Goal: Find specific page/section: Find specific page/section

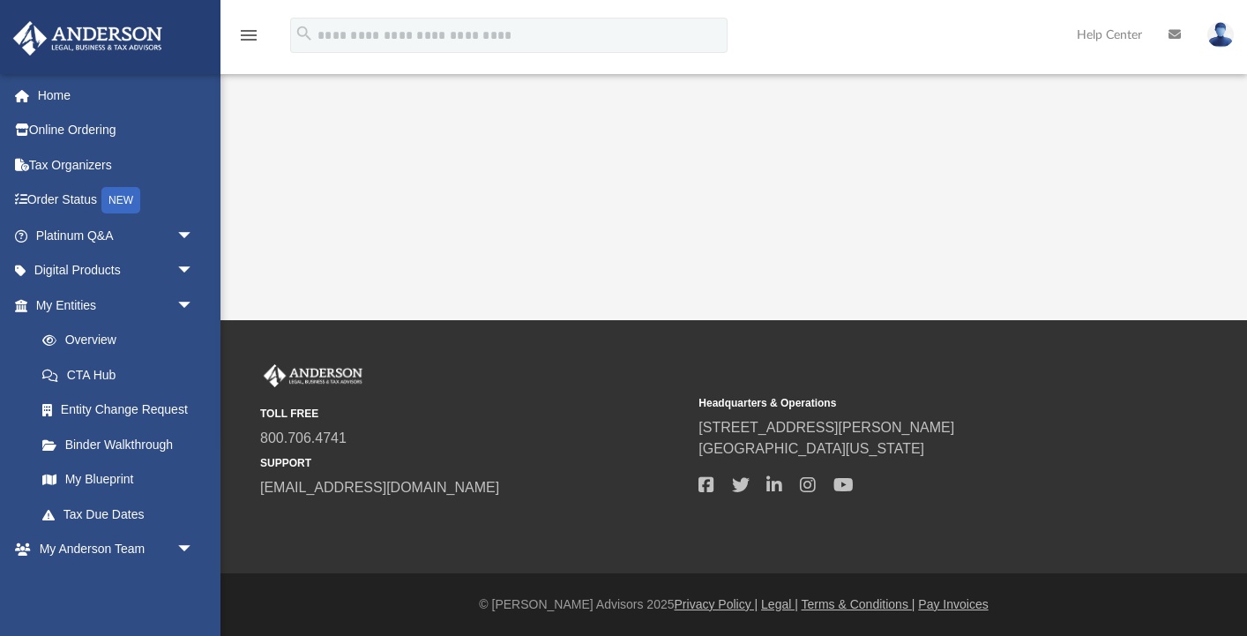
click at [1222, 31] on img at bounding box center [1220, 35] width 26 height 26
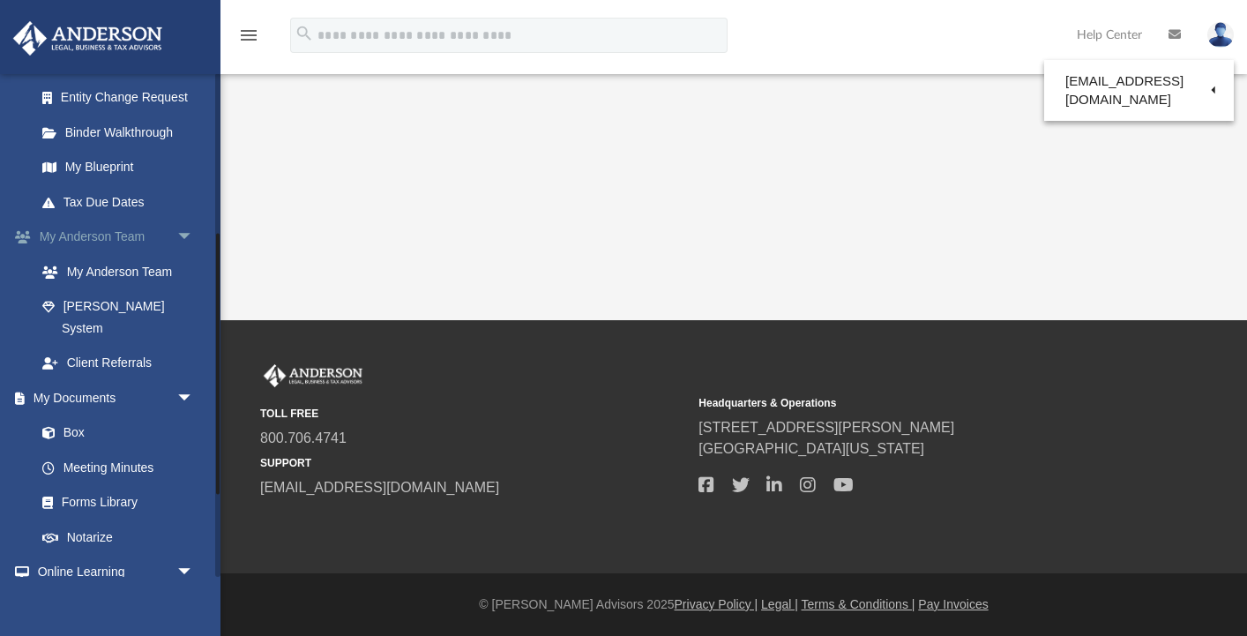
scroll to position [315, 0]
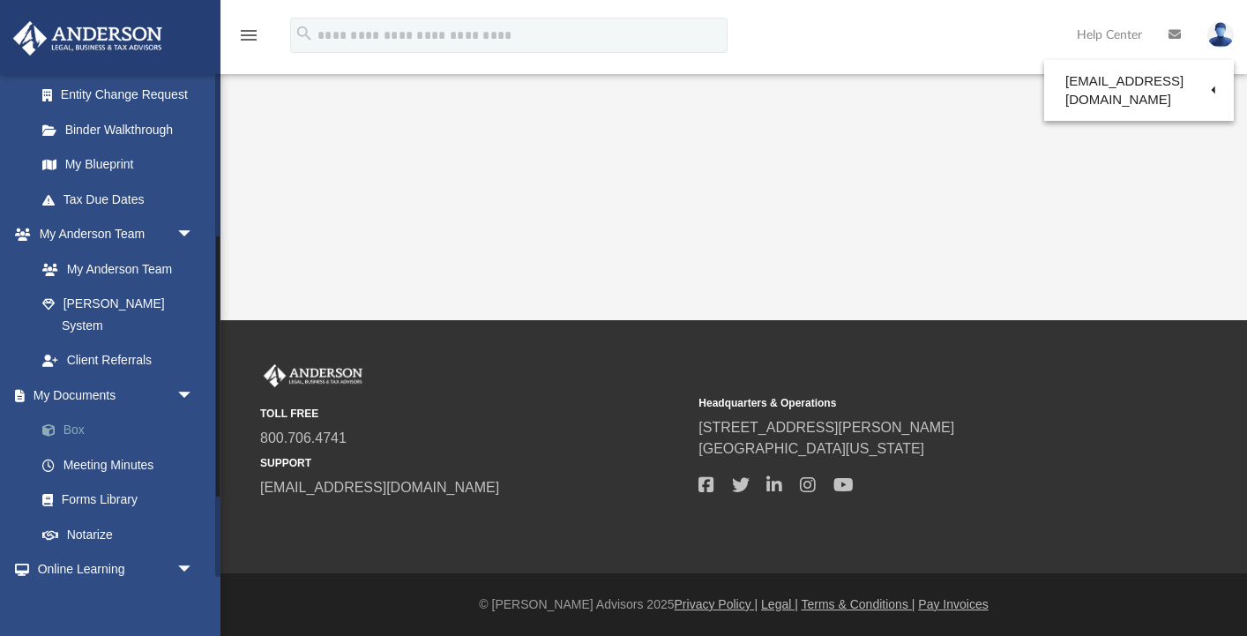
click at [93, 413] on link "Box" at bounding box center [123, 430] width 196 height 35
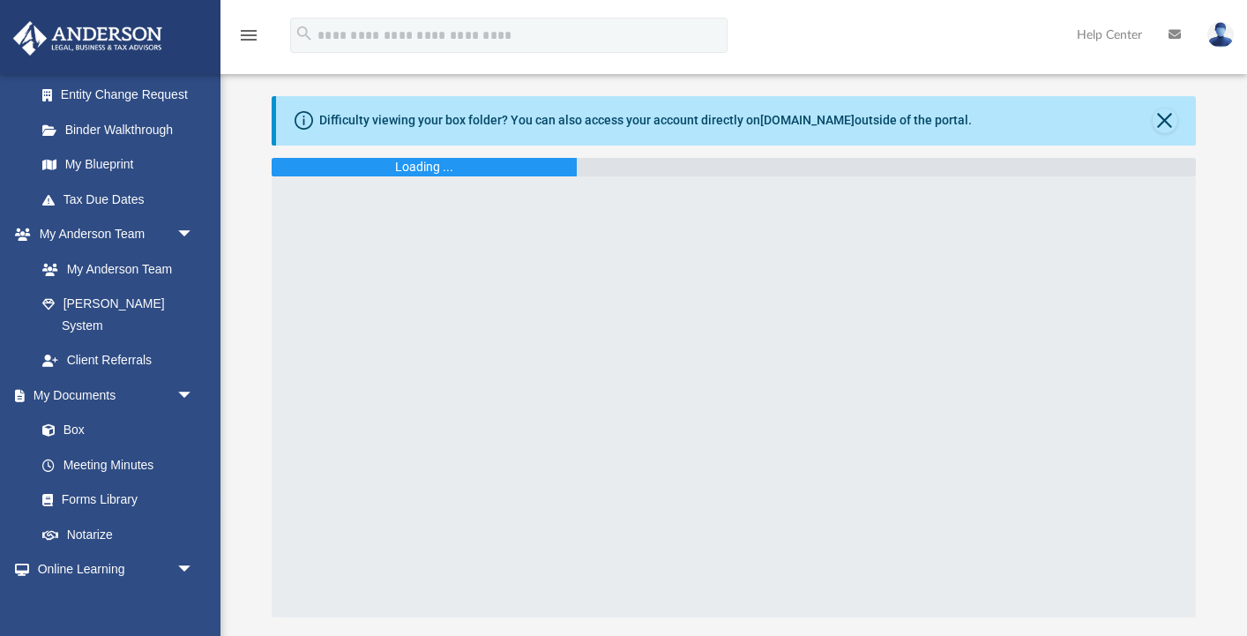
scroll to position [4, 0]
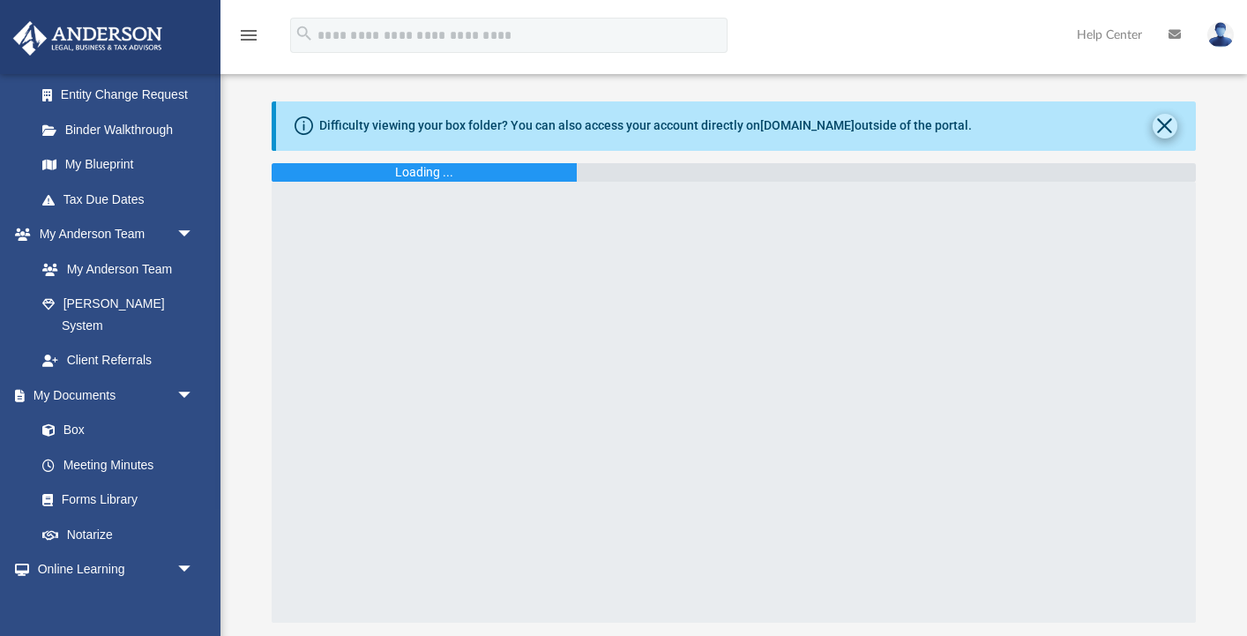
click at [1170, 124] on button "Close" at bounding box center [1164, 126] width 25 height 25
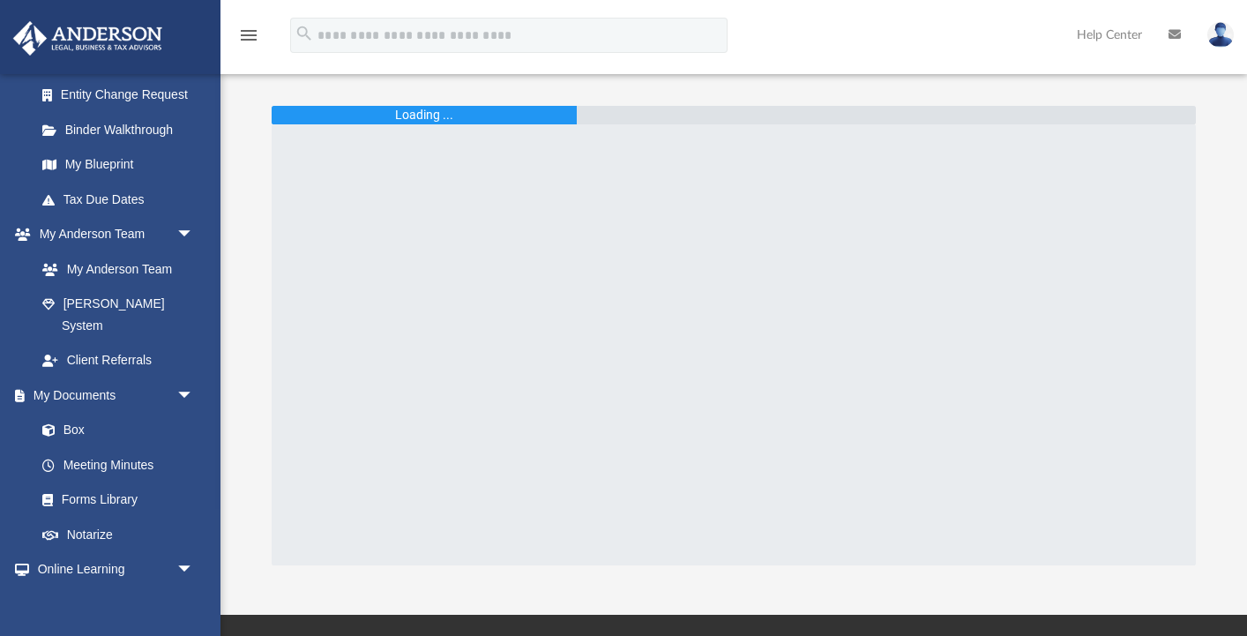
scroll to position [0, 0]
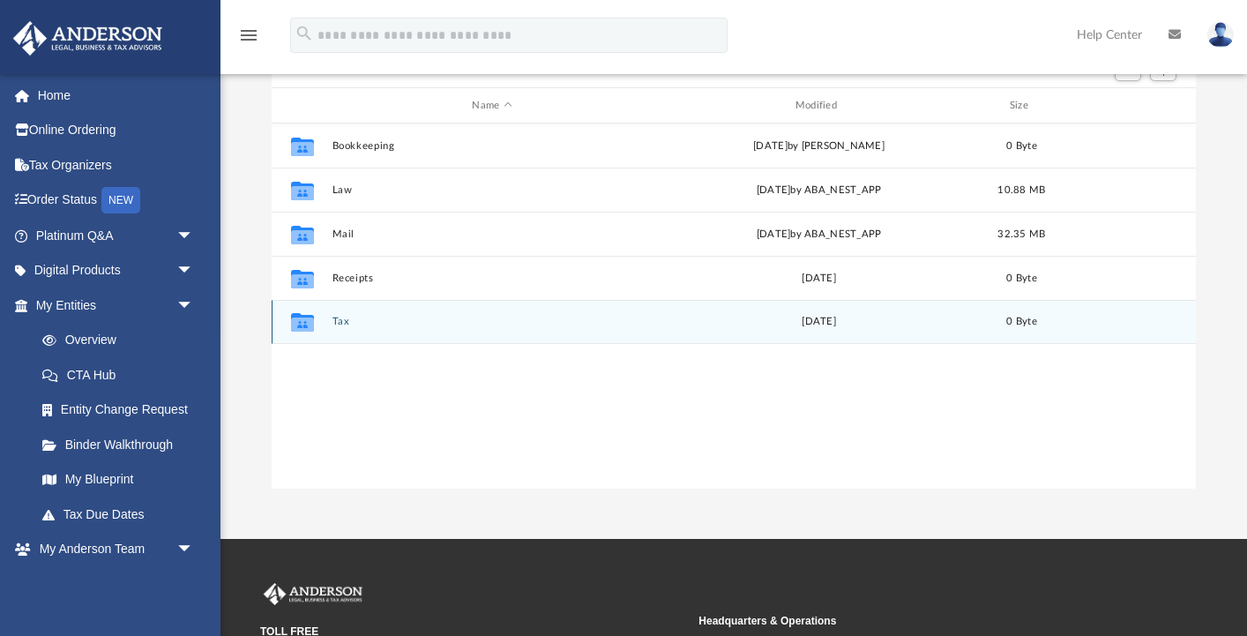
scroll to position [181, 0]
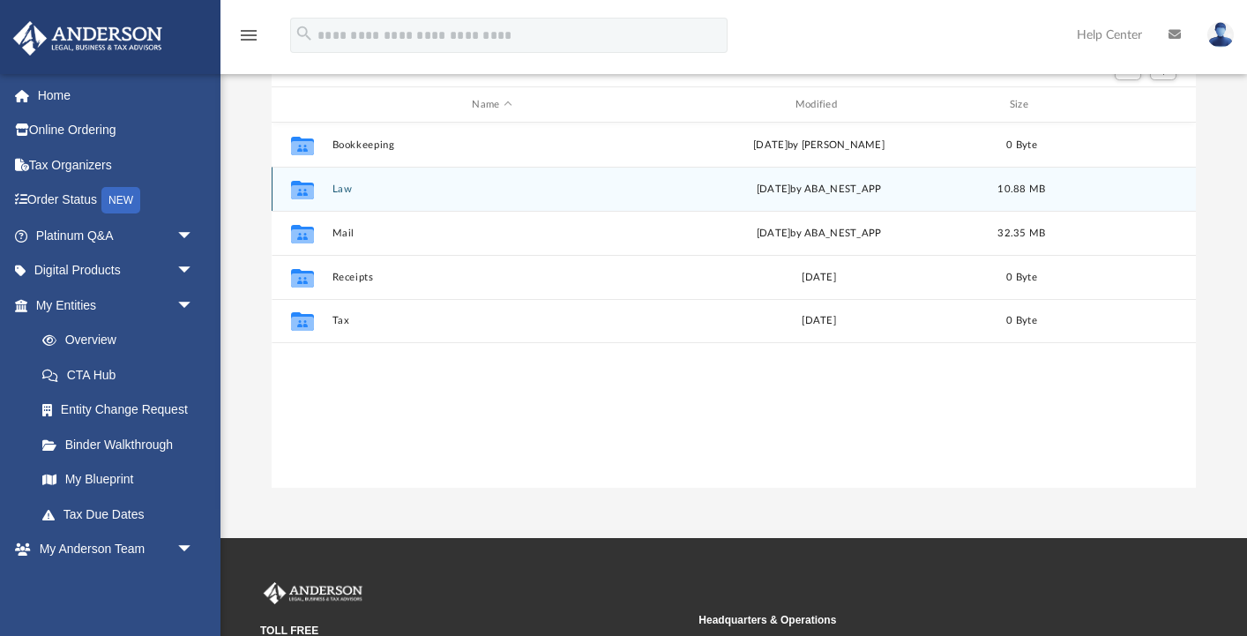
click at [489, 188] on button "Law" at bounding box center [491, 188] width 319 height 11
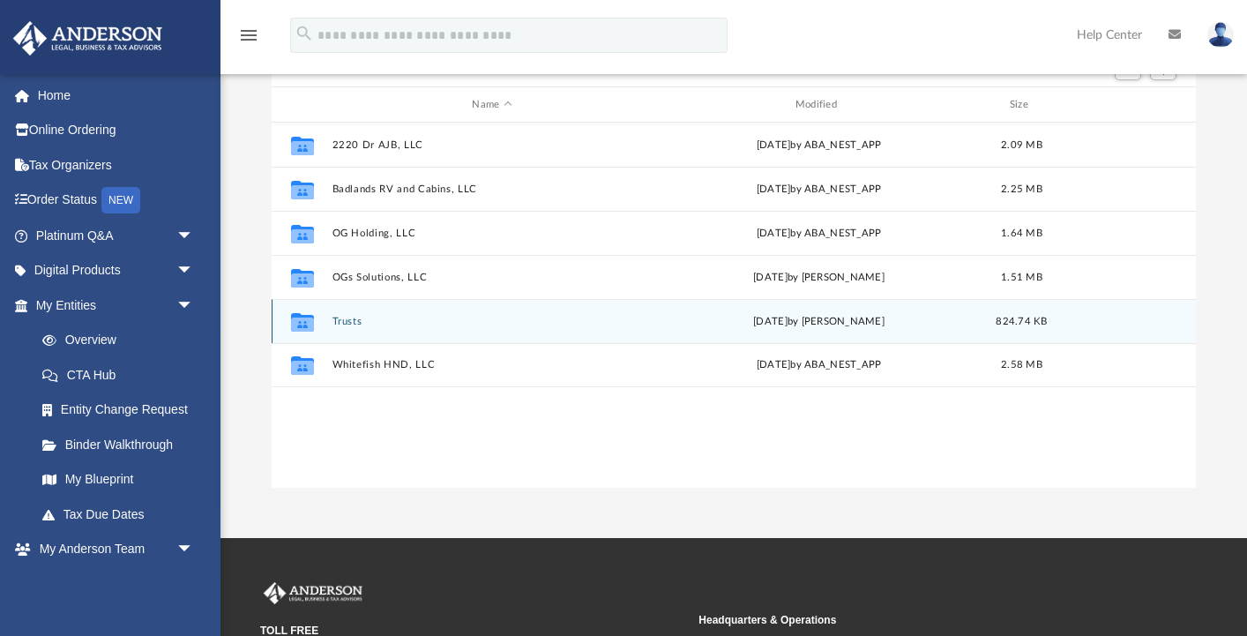
click at [500, 314] on div "Collaborated Folder Trusts Fri Jun 13 2025 by Cora Melot 824.74 KB" at bounding box center [734, 321] width 924 height 44
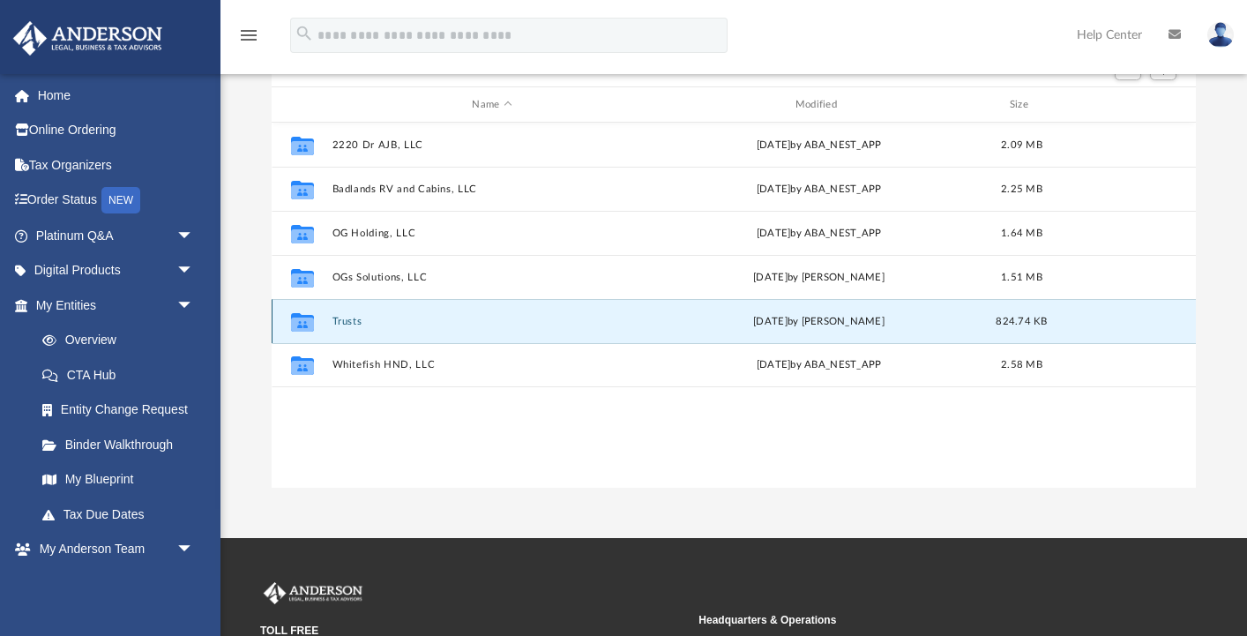
click at [360, 317] on button "Trusts" at bounding box center [491, 321] width 319 height 11
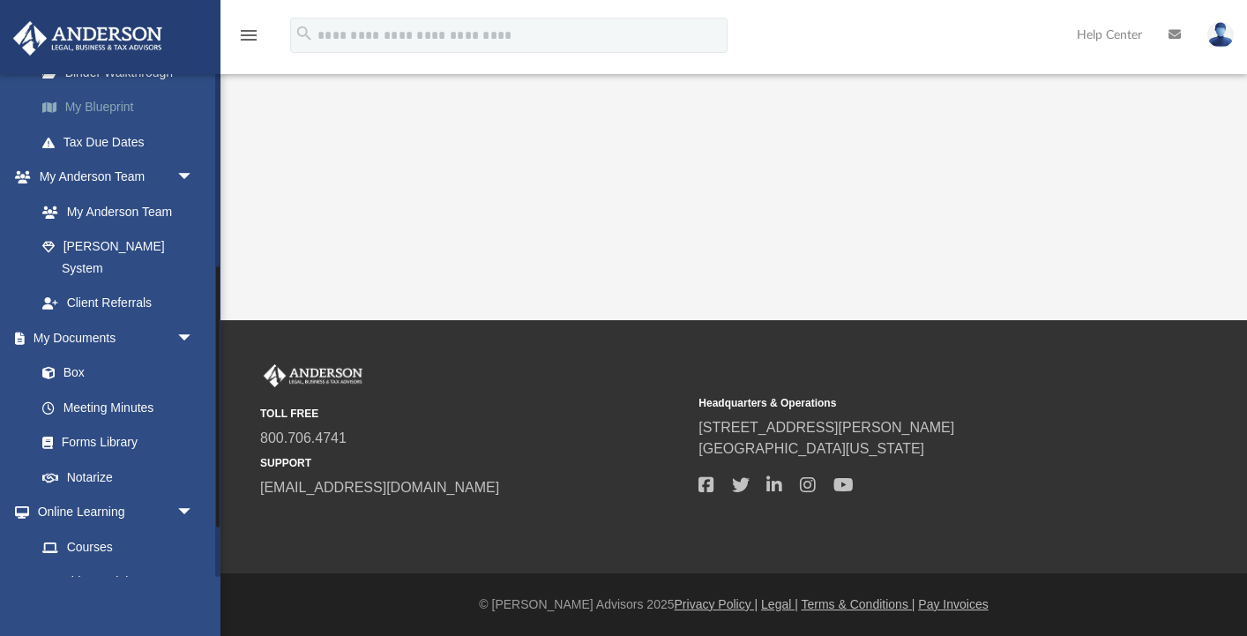
scroll to position [373, 0]
click at [79, 354] on link "Box" at bounding box center [123, 371] width 196 height 35
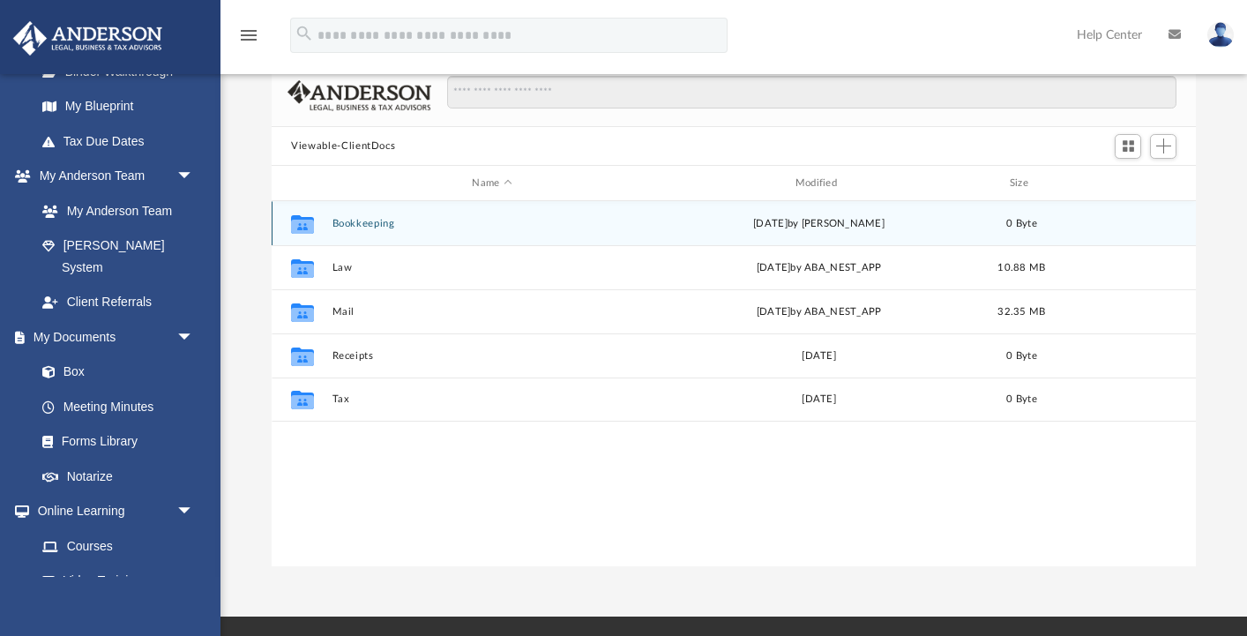
scroll to position [106, 0]
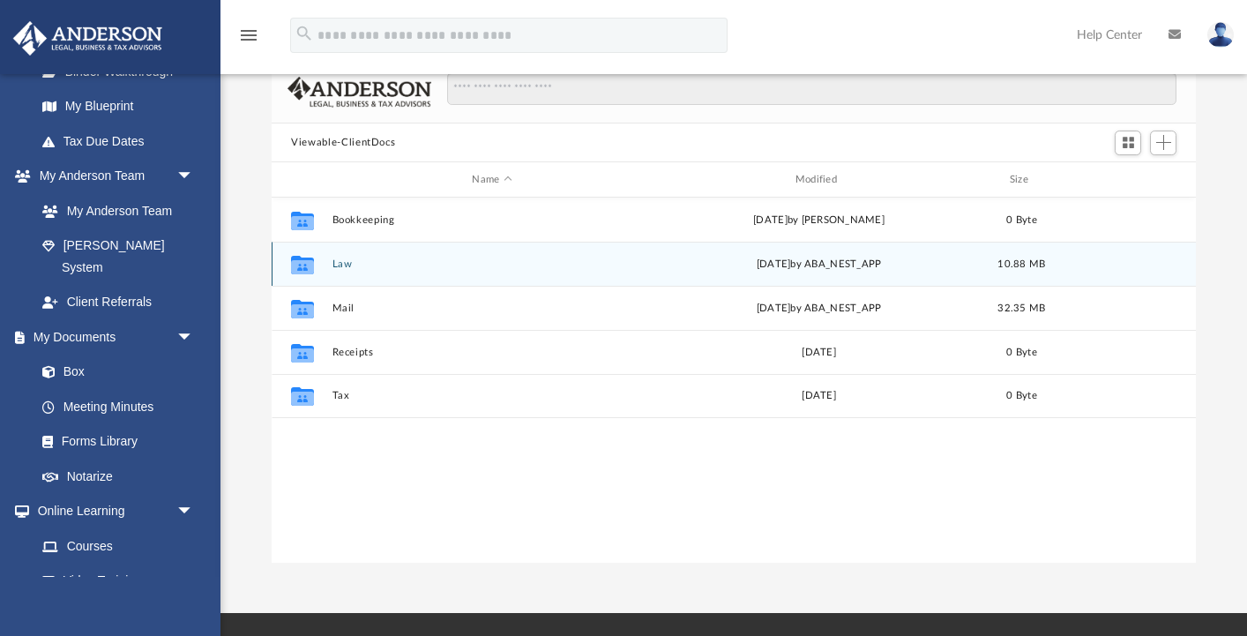
click at [492, 255] on div "Collaborated Folder Law Mon Aug 25 2025 by ABA_NEST_APP 10.88 MB" at bounding box center [734, 264] width 924 height 44
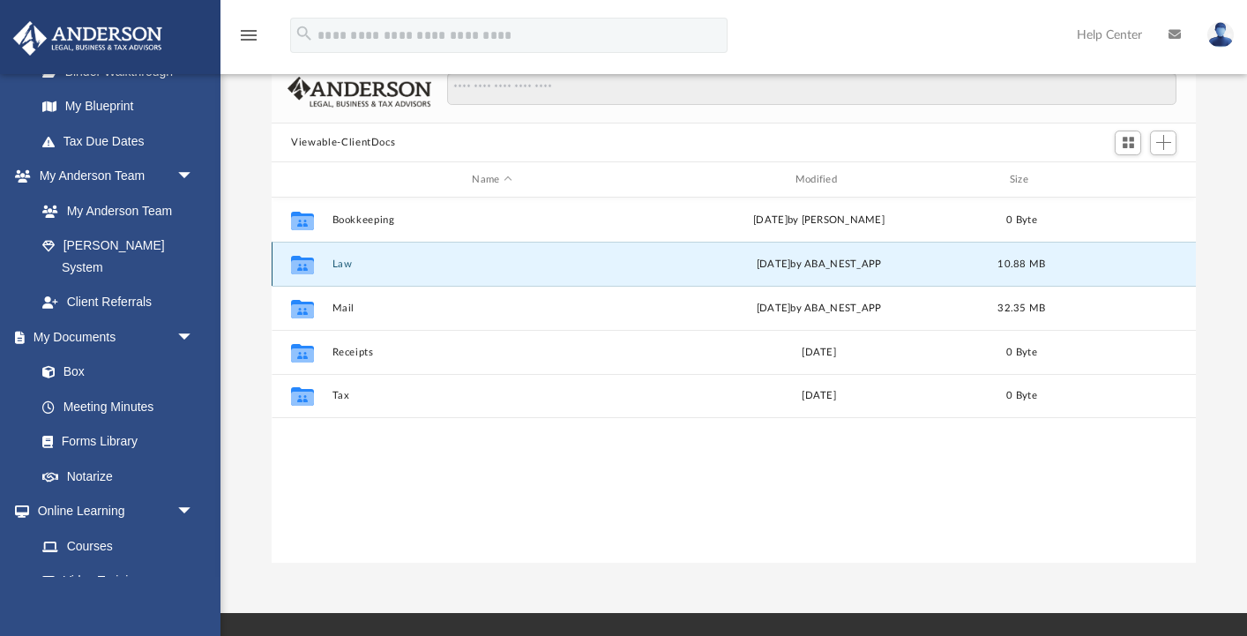
click at [346, 265] on button "Law" at bounding box center [491, 263] width 319 height 11
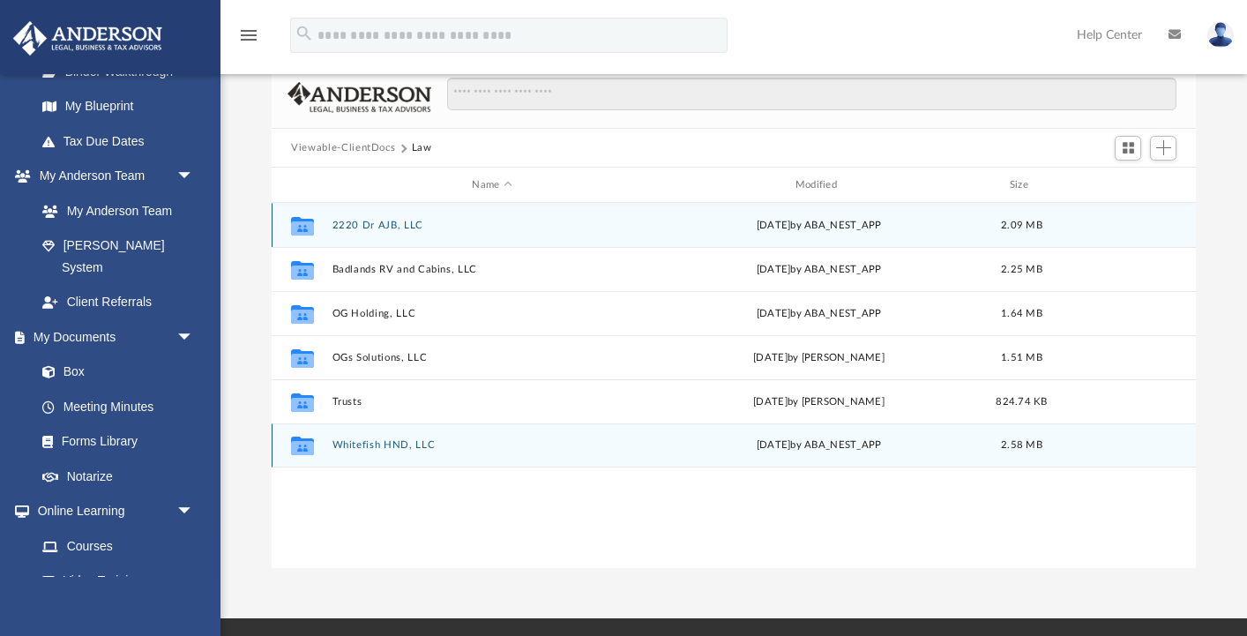
scroll to position [88, 0]
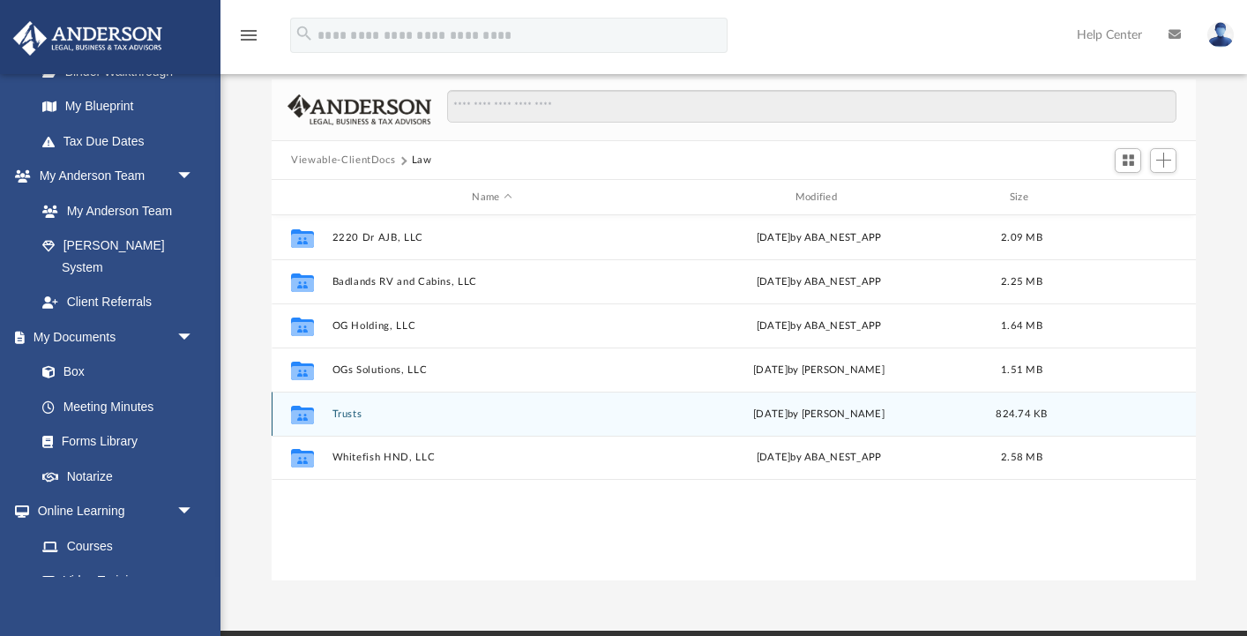
click at [364, 413] on button "Trusts" at bounding box center [491, 413] width 319 height 11
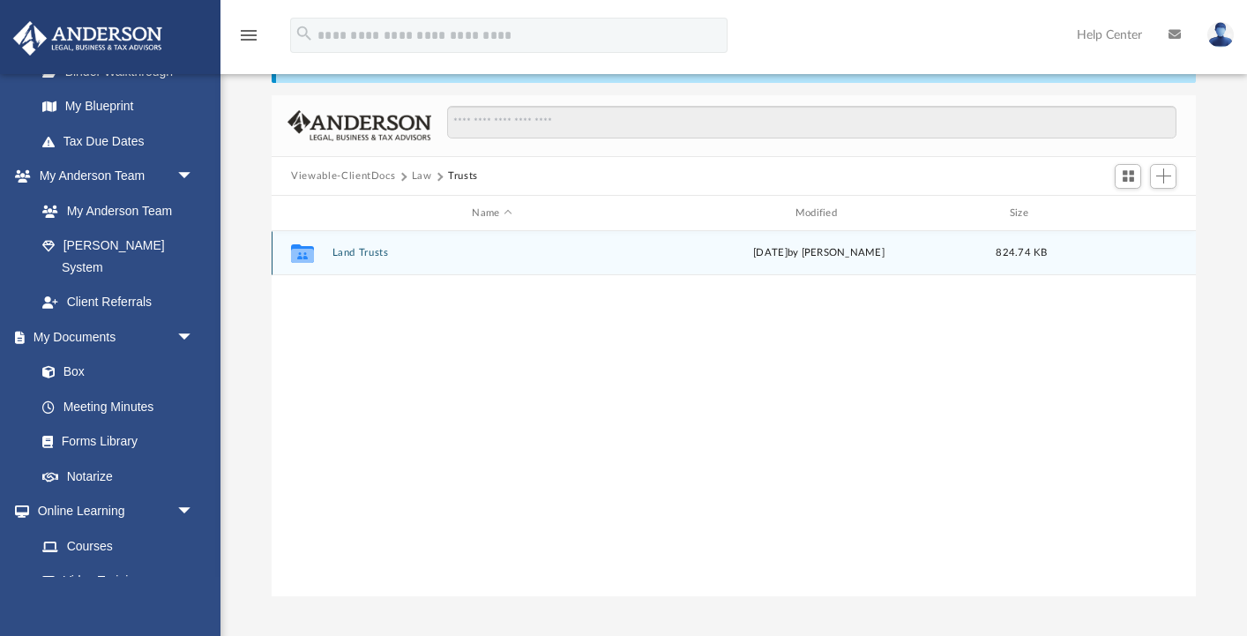
scroll to position [66, 0]
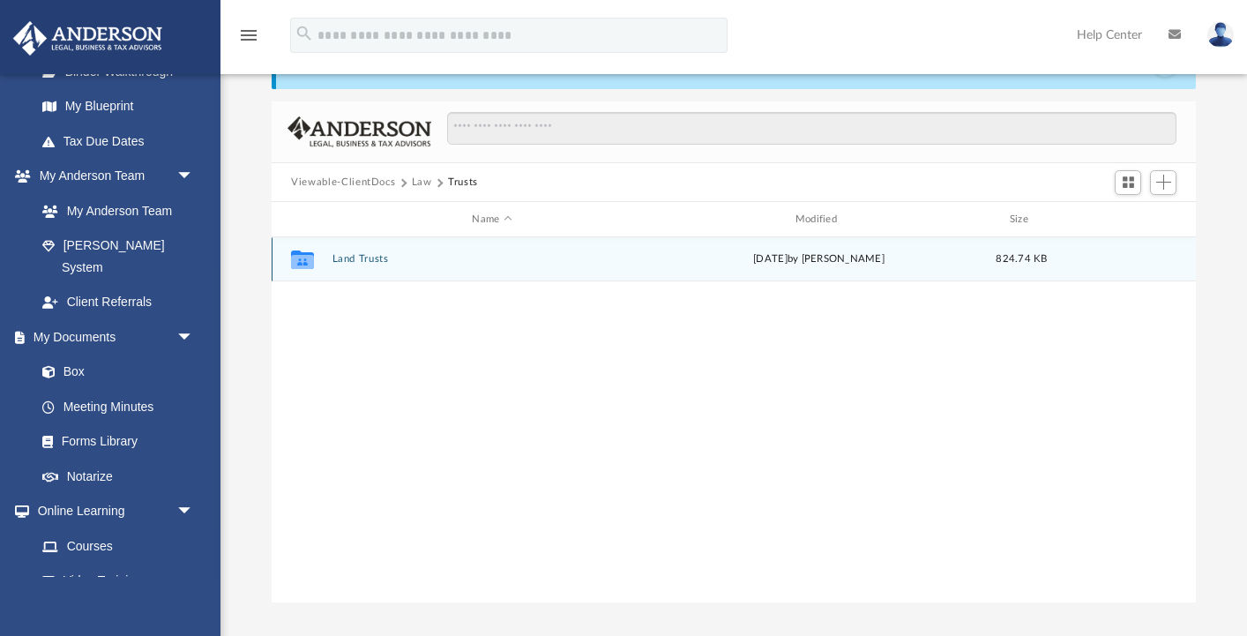
click at [382, 261] on button "Land Trusts" at bounding box center [491, 258] width 319 height 11
click at [439, 262] on button "Land Trust - Whitefish Trust" at bounding box center [491, 258] width 319 height 11
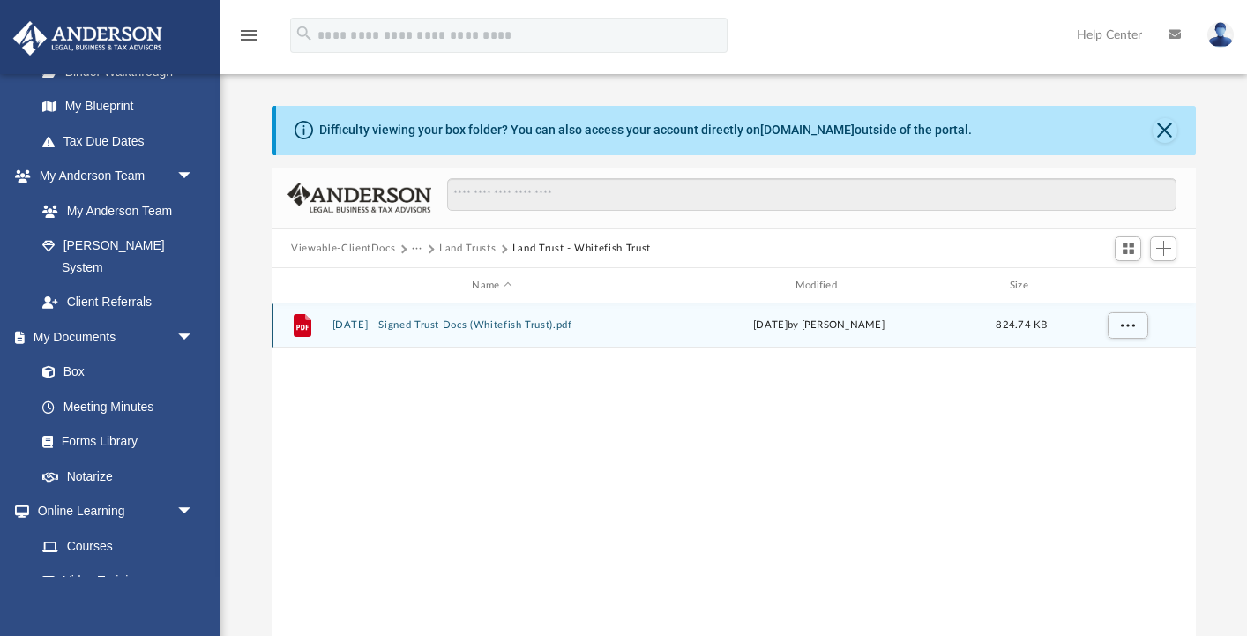
scroll to position [0, 0]
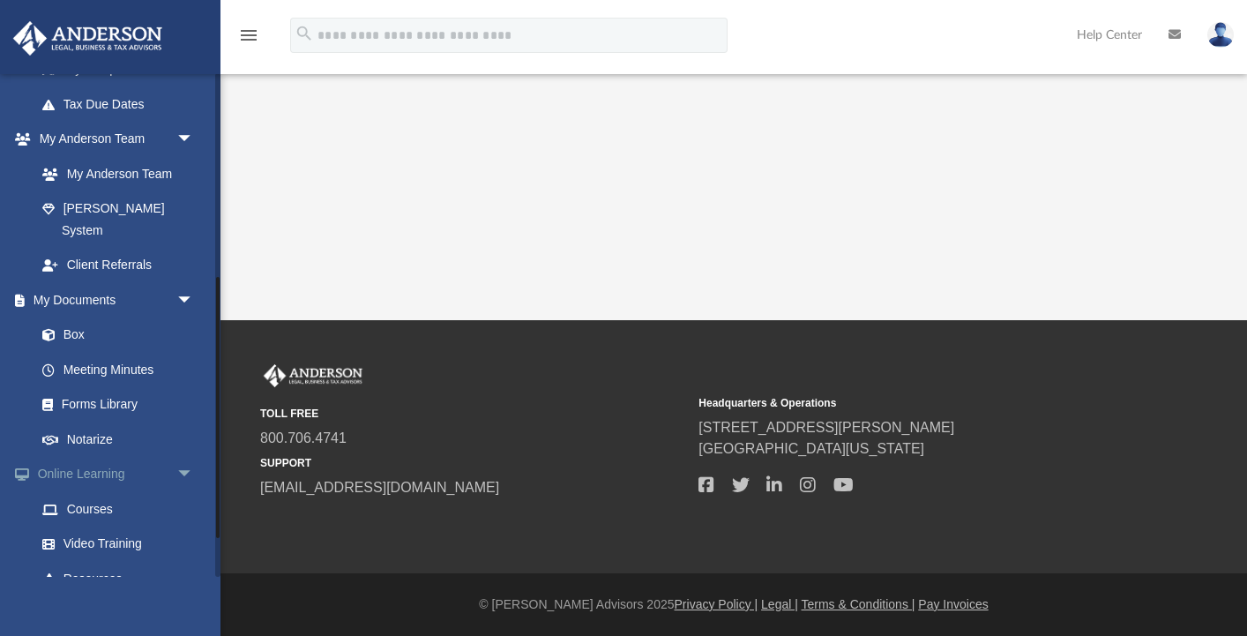
scroll to position [392, 0]
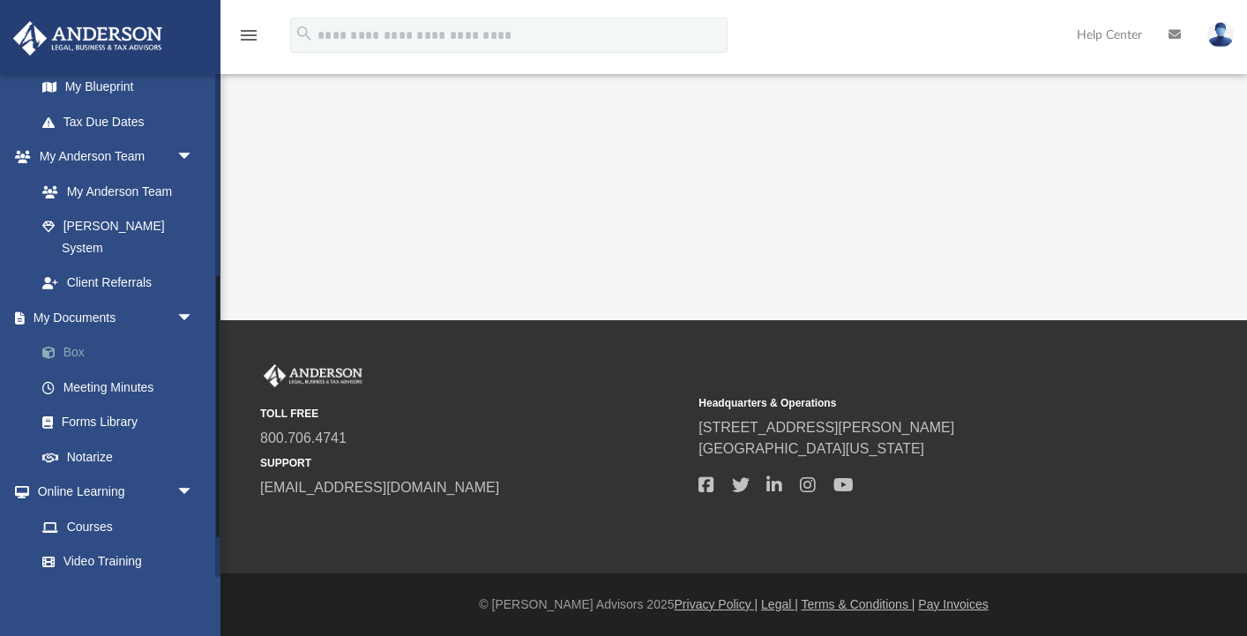
click at [81, 335] on link "Box" at bounding box center [123, 352] width 196 height 35
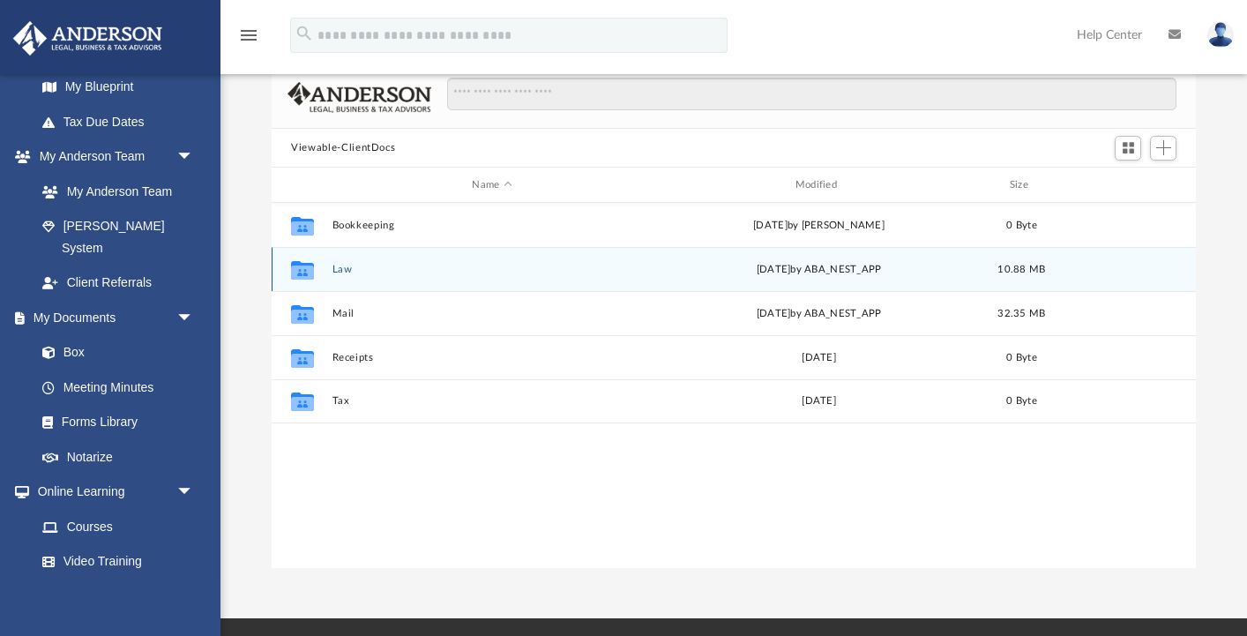
scroll to position [100, 0]
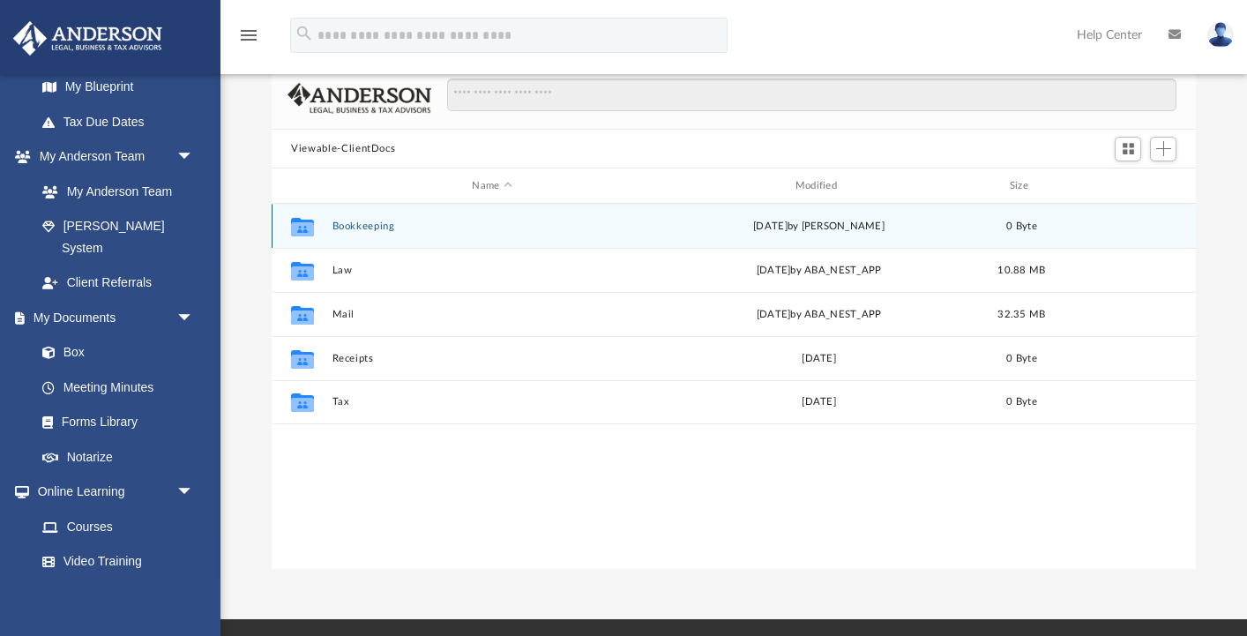
click at [543, 227] on button "Bookkeeping" at bounding box center [491, 225] width 319 height 11
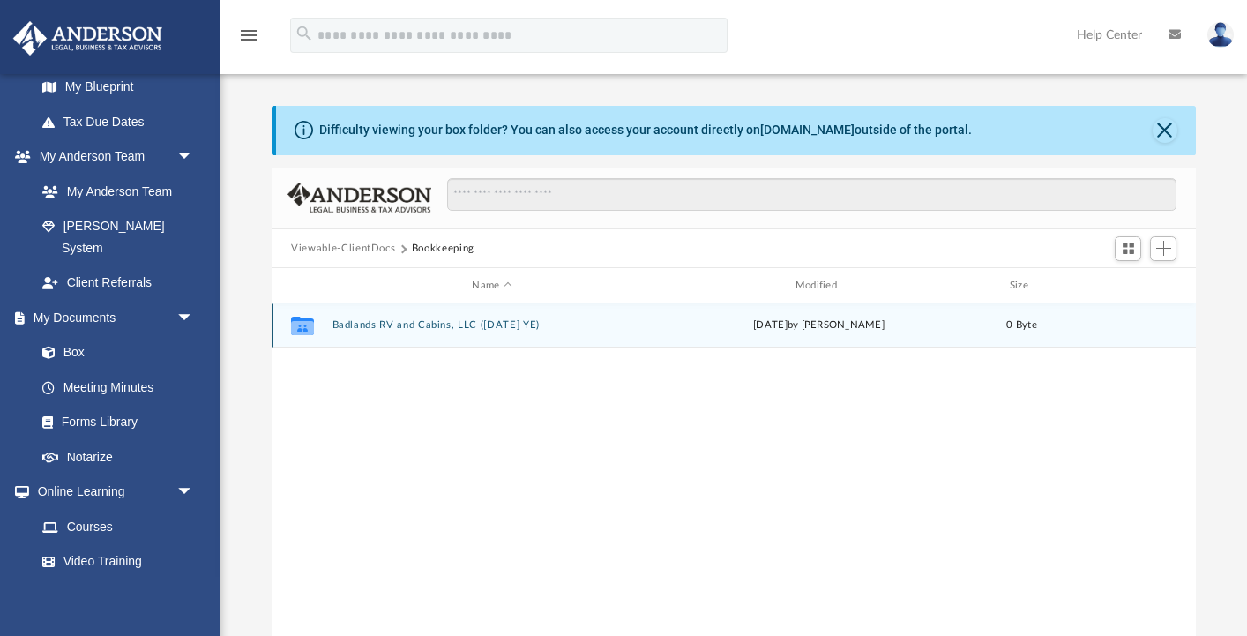
scroll to position [0, 0]
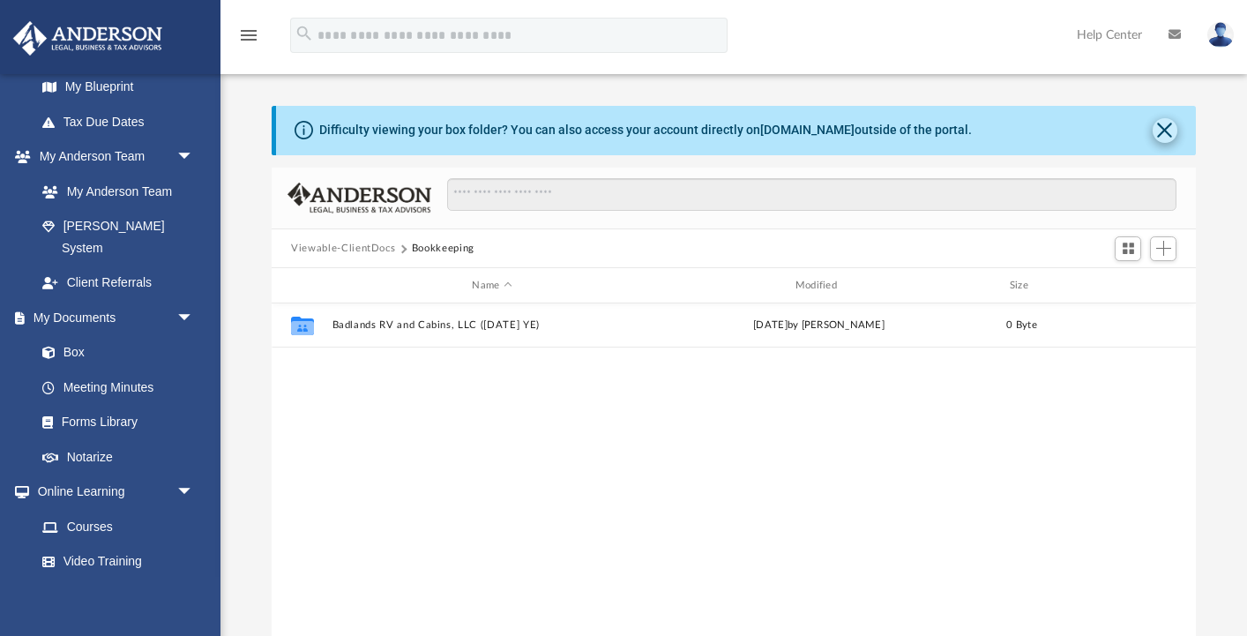
click at [1167, 132] on button "Close" at bounding box center [1164, 130] width 25 height 25
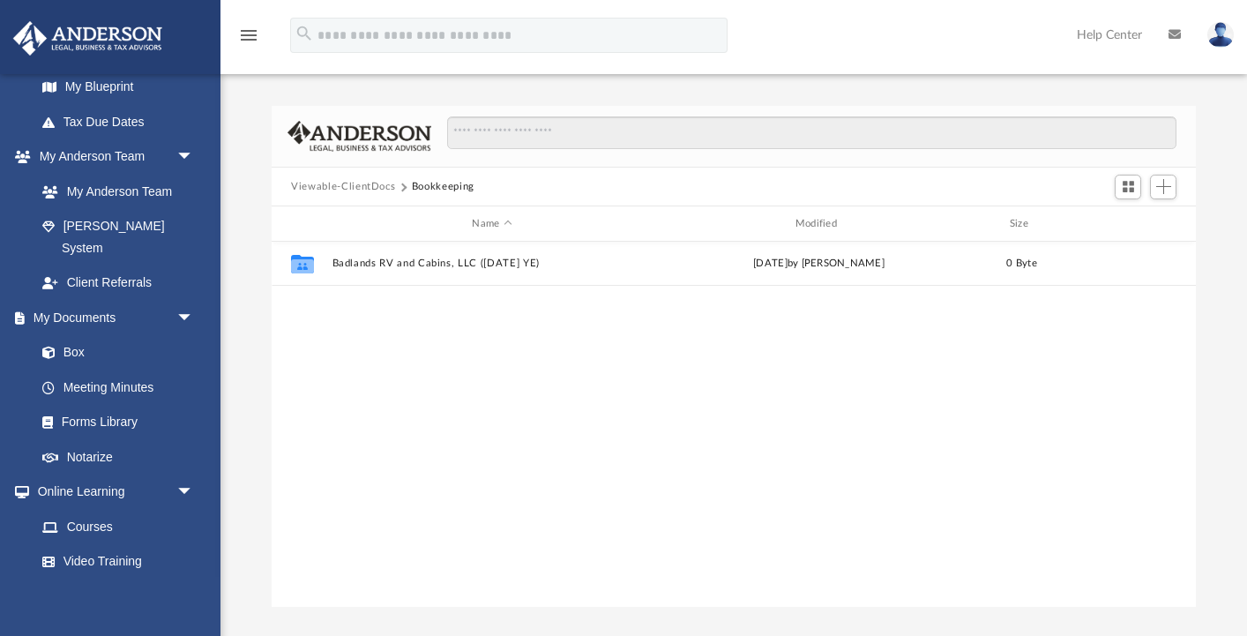
click at [373, 182] on button "Viewable-ClientDocs" at bounding box center [343, 187] width 104 height 16
